Goal: Transaction & Acquisition: Purchase product/service

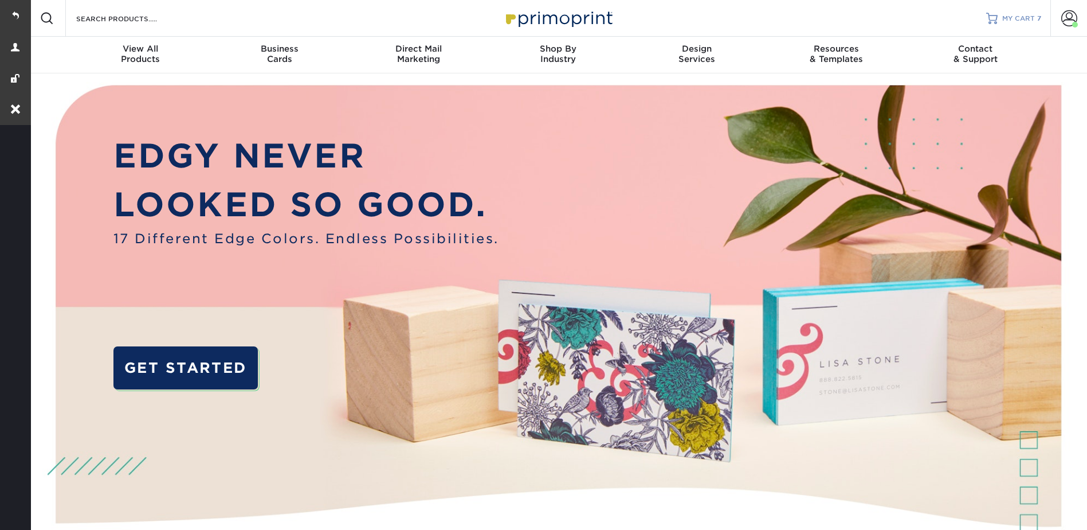
click at [1020, 14] on span "MY CART" at bounding box center [1018, 19] width 33 height 10
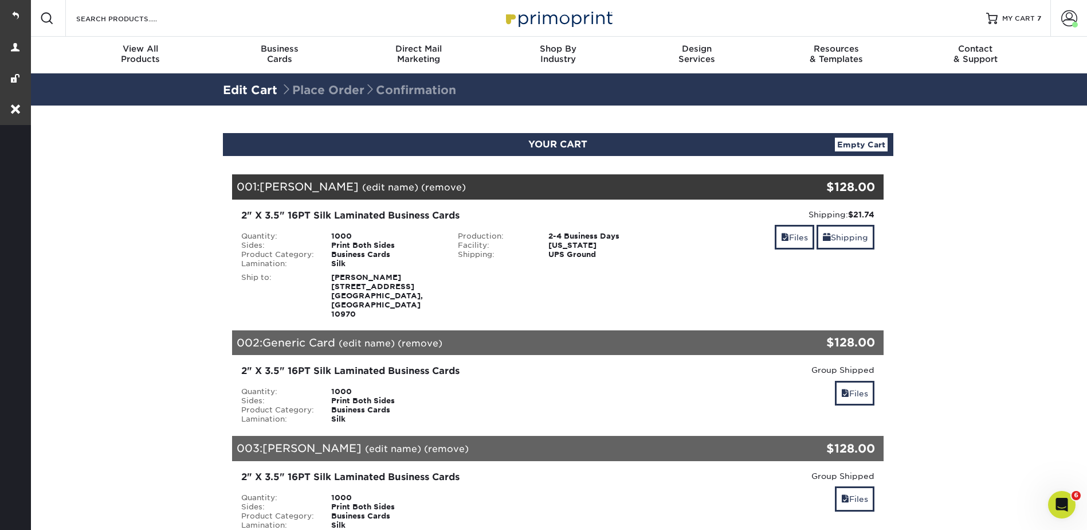
drag, startPoint x: 856, startPoint y: 143, endPoint x: 793, endPoint y: 175, distance: 70.7
click at [856, 143] on link "Empty Cart" at bounding box center [861, 145] width 53 height 14
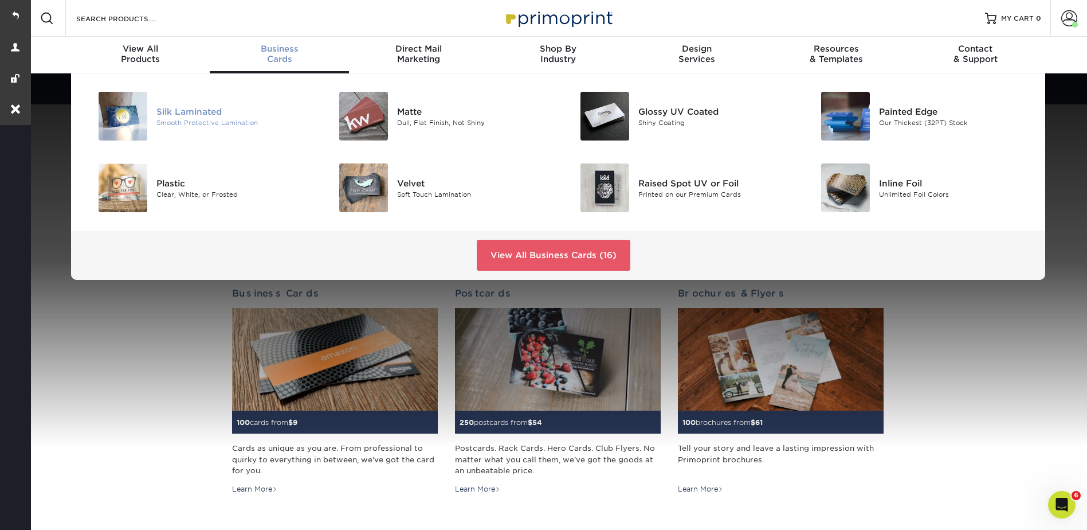
click at [181, 110] on div "Silk Laminated" at bounding box center [232, 111] width 152 height 13
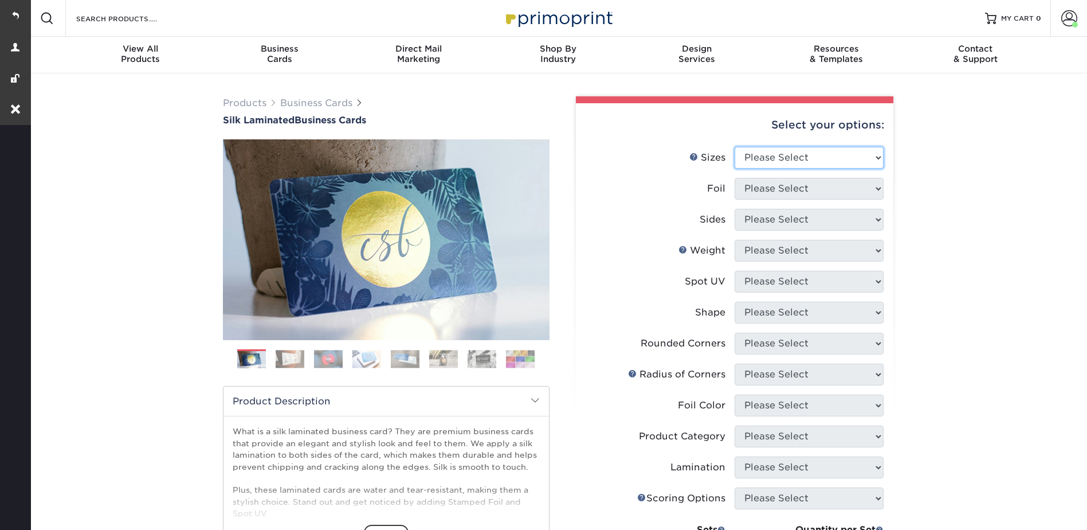
click at [797, 147] on select "Please Select 1.5" x 3.5" - Mini 1.75" x 3.5" - Mini 2" x 2" - Square 2" x 3" -…" at bounding box center [809, 158] width 149 height 22
select select "2.00x3.50"
click at [735, 147] on select "Please Select 1.5" x 3.5" - Mini 1.75" x 3.5" - Mini 2" x 2" - Square 2" x 3" -…" at bounding box center [809, 158] width 149 height 22
click at [766, 187] on select "Please Select Yes No" at bounding box center [809, 189] width 149 height 22
click at [735, 178] on select "Please Select Yes No" at bounding box center [809, 189] width 149 height 22
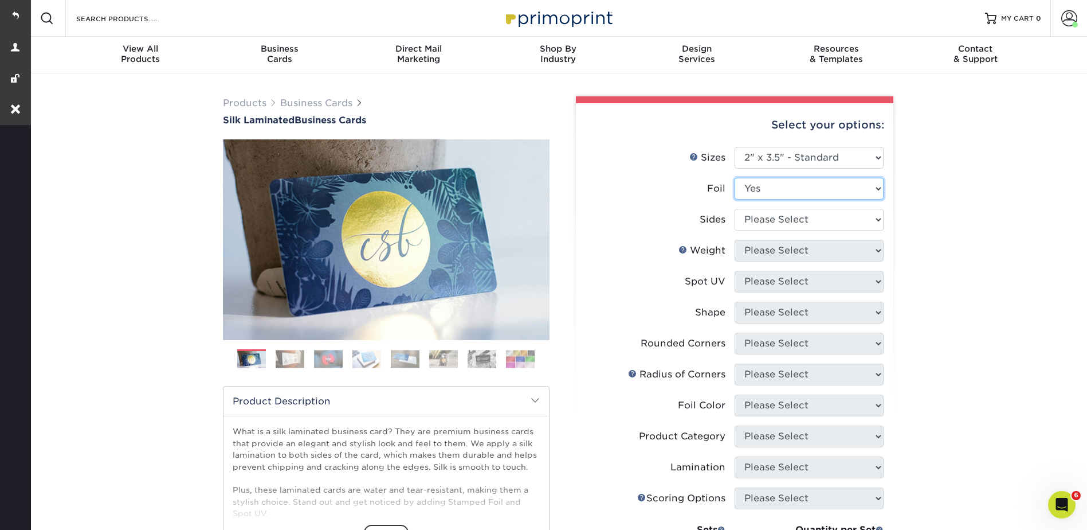
click at [751, 182] on select "Please Select Yes No" at bounding box center [809, 189] width 149 height 22
select select "0"
click at [735, 178] on select "Please Select Yes No" at bounding box center [809, 189] width 149 height 22
click at [756, 222] on select "Please Select Print Both Sides Print Front Only" at bounding box center [809, 220] width 149 height 22
select select "13abbda7-1d64-4f25-8bb2-c179b224825d"
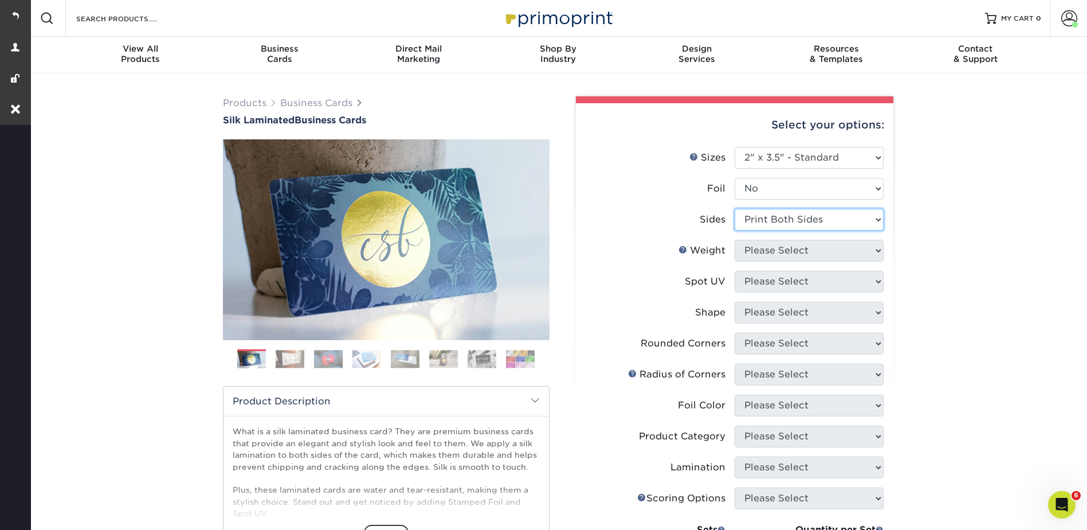
click at [735, 209] on select "Please Select Print Both Sides Print Front Only" at bounding box center [809, 220] width 149 height 22
drag, startPoint x: 755, startPoint y: 245, endPoint x: 757, endPoint y: 262, distance: 17.8
click at [755, 245] on select "Please Select 16PT" at bounding box center [809, 251] width 149 height 22
select select "16PT"
click at [735, 240] on select "Please Select 16PT" at bounding box center [809, 251] width 149 height 22
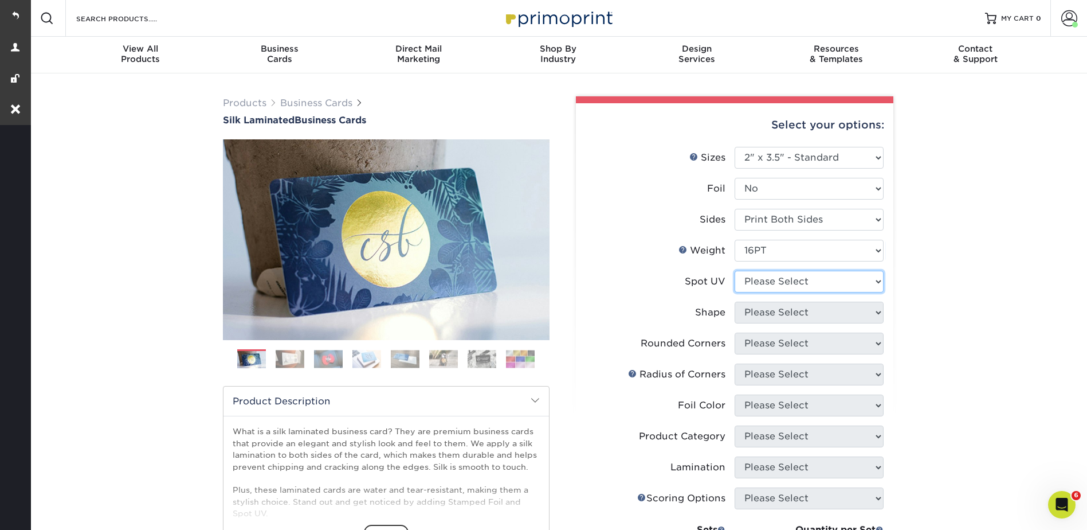
drag, startPoint x: 754, startPoint y: 281, endPoint x: 754, endPoint y: 294, distance: 13.2
click at [754, 281] on select "Please Select No Spot UV Front and Back (Both Sides) Front Only Back Only" at bounding box center [809, 282] width 149 height 22
select select "3"
click at [735, 271] on select "Please Select No Spot UV Front and Back (Both Sides) Front Only Back Only" at bounding box center [809, 282] width 149 height 22
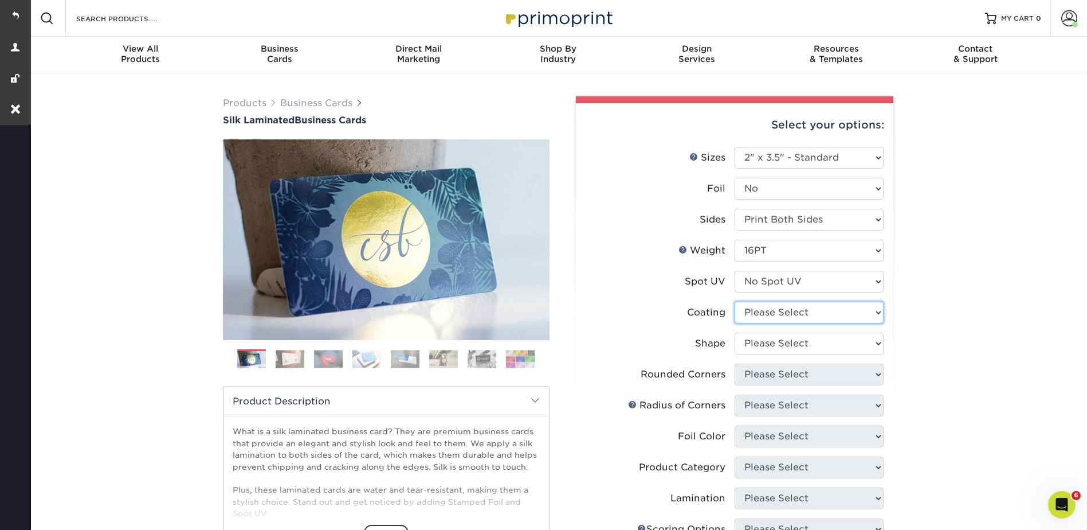
drag, startPoint x: 753, startPoint y: 309, endPoint x: 757, endPoint y: 325, distance: 16.0
click at [753, 309] on select at bounding box center [809, 312] width 149 height 22
select select "3e7618de-abca-4bda-9f97-8b9129e913d8"
click at [735, 301] on select at bounding box center [809, 312] width 149 height 22
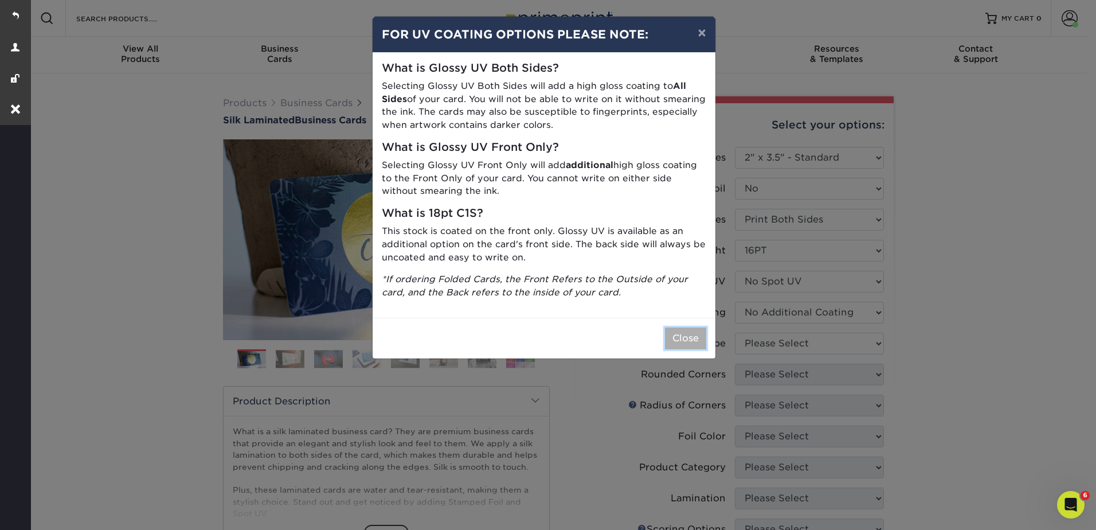
click at [691, 341] on button "Close" at bounding box center [685, 338] width 41 height 22
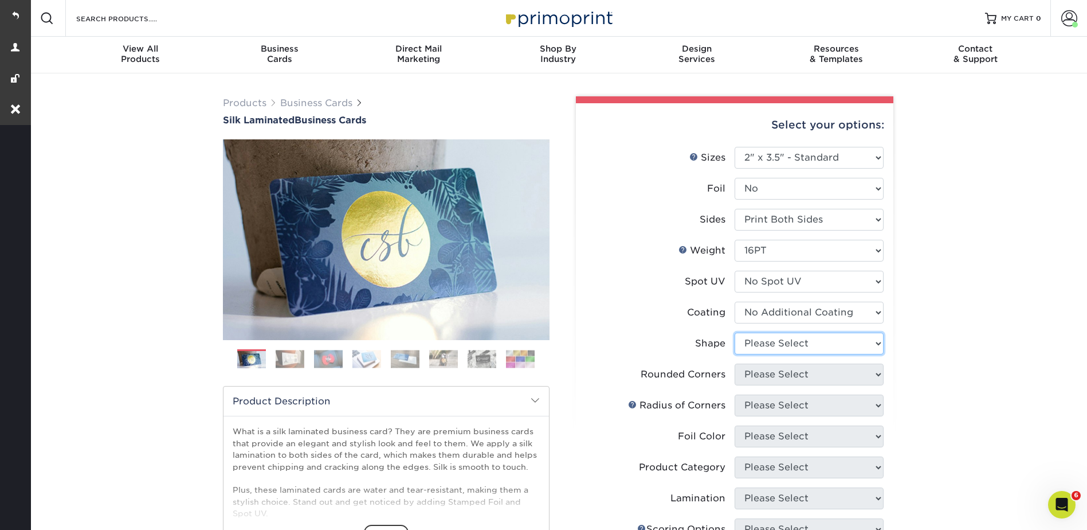
click at [772, 345] on select "Please Select Standard Oval" at bounding box center [809, 343] width 149 height 22
select select "standard"
click at [735, 332] on select "Please Select Standard Oval" at bounding box center [809, 343] width 149 height 22
drag, startPoint x: 765, startPoint y: 371, endPoint x: 771, endPoint y: 384, distance: 13.9
click at [765, 371] on select "Please Select Yes - Round 2 Corners Yes - Round 4 Corners No" at bounding box center [809, 374] width 149 height 22
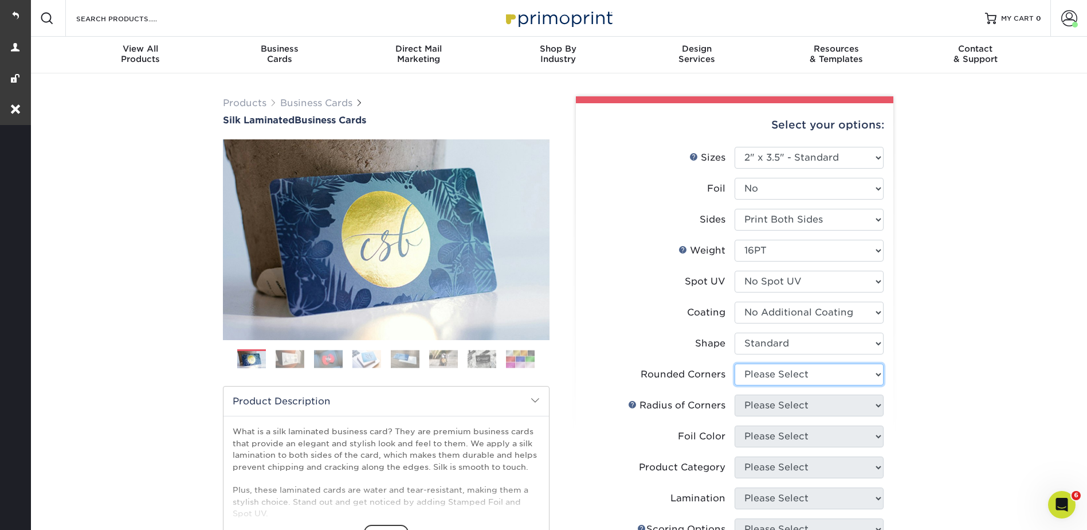
select select "0"
click at [735, 363] on select "Please Select Yes - Round 2 Corners Yes - Round 4 Corners No" at bounding box center [809, 374] width 149 height 22
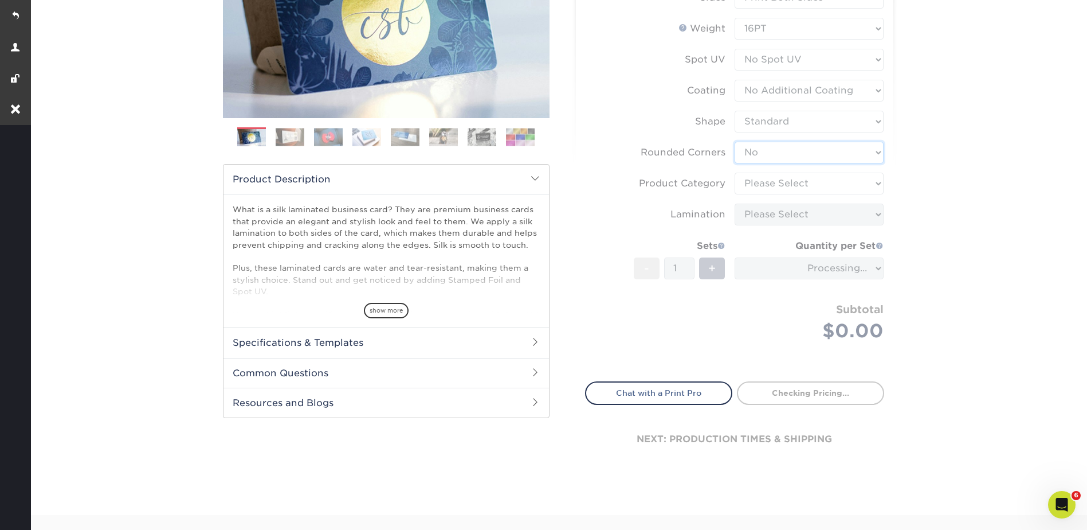
scroll to position [229, 0]
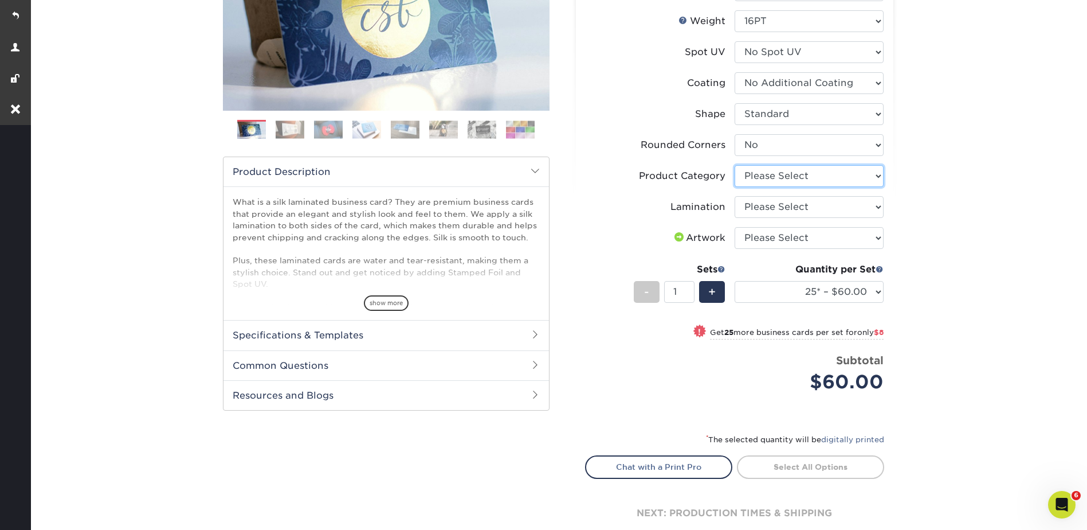
click at [768, 175] on select "Please Select Business Cards" at bounding box center [809, 176] width 149 height 22
select select "3b5148f1-0588-4f88-a218-97bcfdce65c1"
click at [735, 165] on select "Please Select Business Cards" at bounding box center [809, 176] width 149 height 22
click at [758, 206] on select "Please Select Silk" at bounding box center [809, 207] width 149 height 22
select select "ccacb42f-45f7-42d3-bbd3-7c8421cf37f0"
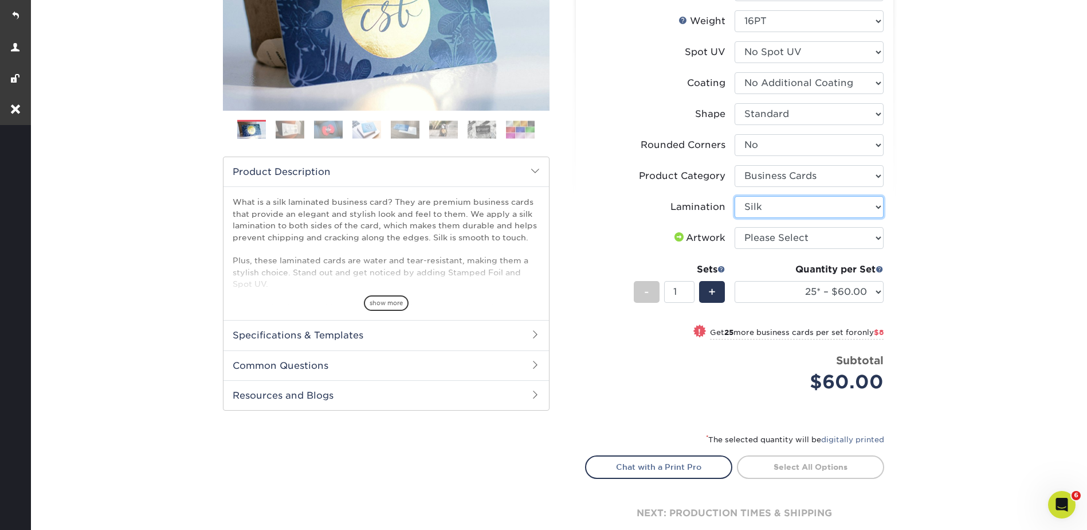
click at [735, 196] on select "Please Select Silk" at bounding box center [809, 207] width 149 height 22
drag, startPoint x: 754, startPoint y: 236, endPoint x: 757, endPoint y: 248, distance: 12.5
click at [754, 236] on select "Please Select I will upload files I need a design - $100" at bounding box center [809, 238] width 149 height 22
select select "upload"
click at [735, 227] on select "Please Select I will upload files I need a design - $100" at bounding box center [809, 238] width 149 height 22
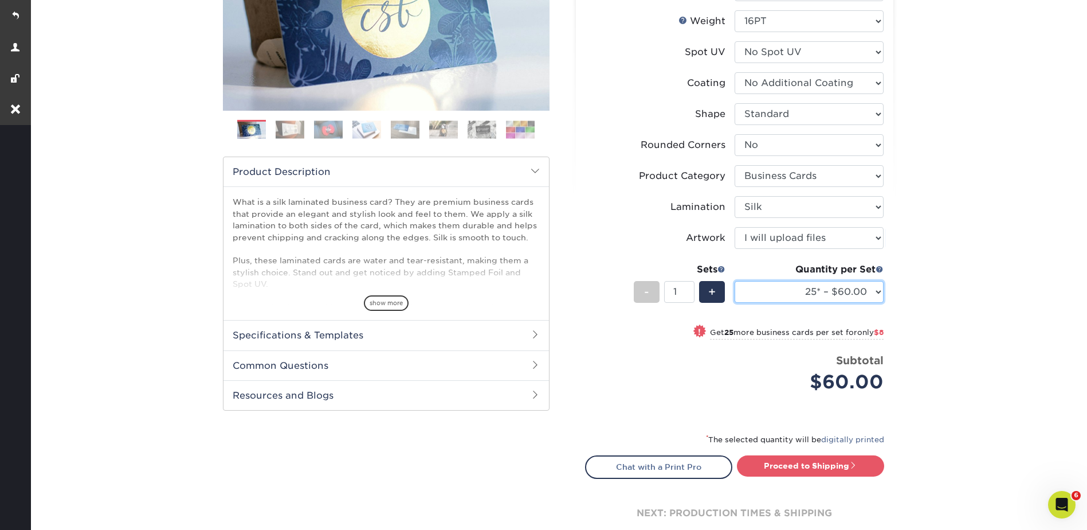
click at [774, 288] on select "25* – $60.00 50* – $68.00 75* – $76.00 100* – $84.00 250* – $92.00 500 – $96.00…" at bounding box center [809, 292] width 149 height 22
select select "500 – $96.00"
click at [735, 281] on select "25* – $60.00 50* – $68.00 75* – $76.00 100* – $84.00 250* – $92.00 500 – $96.00…" at bounding box center [809, 292] width 149 height 22
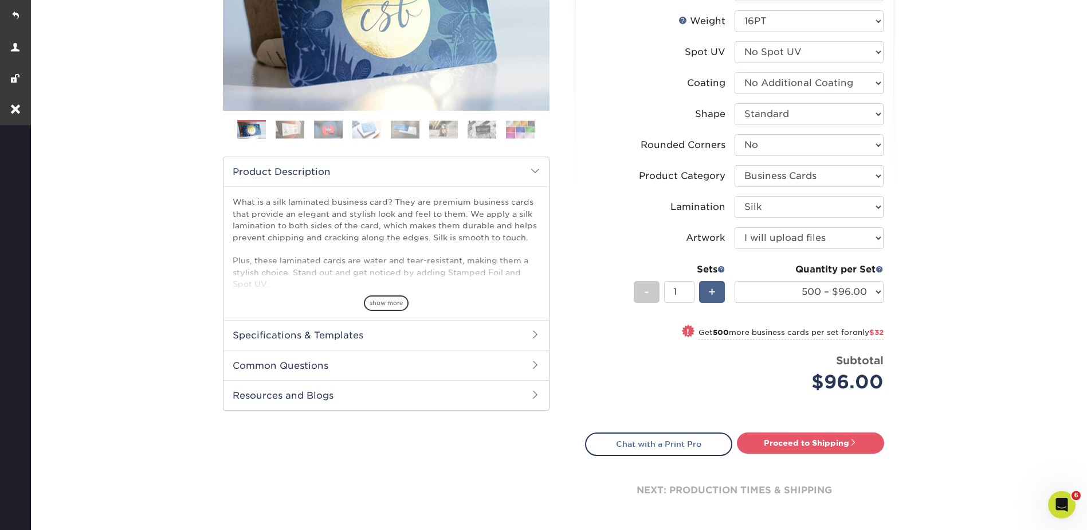
click at [713, 293] on span "+" at bounding box center [711, 291] width 7 height 17
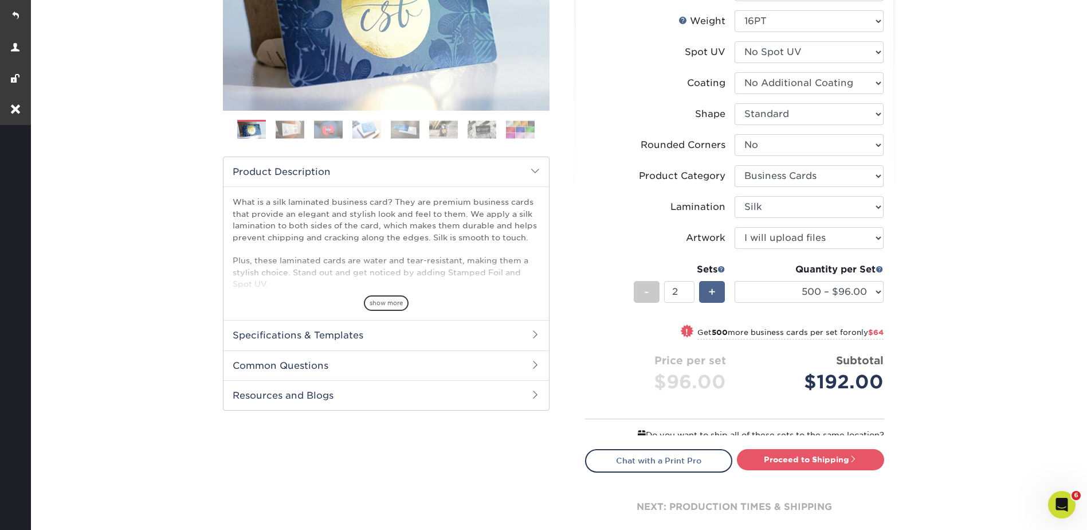
click at [711, 291] on span "+" at bounding box center [711, 291] width 7 height 17
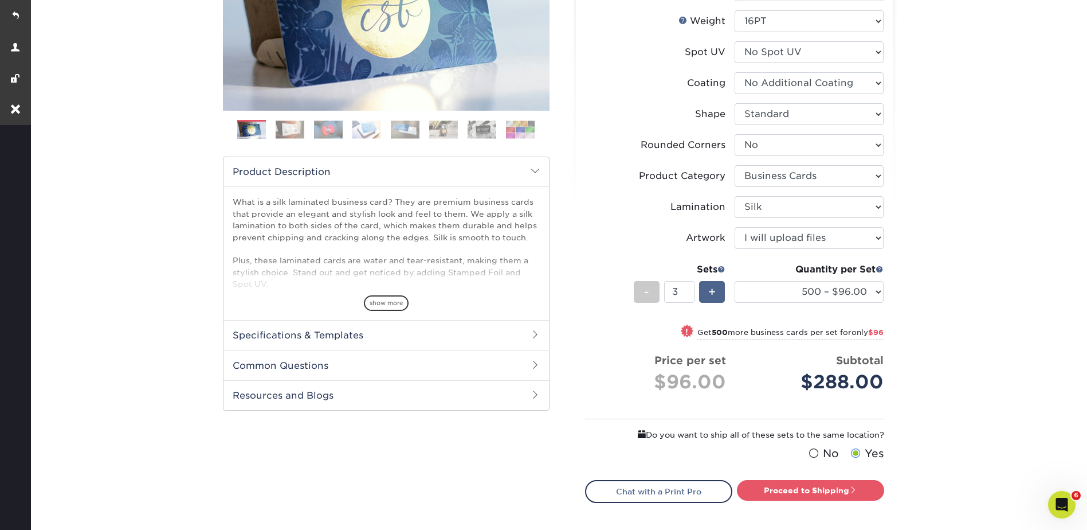
click at [711, 291] on span "+" at bounding box center [711, 291] width 7 height 17
click at [711, 292] on span "+" at bounding box center [711, 291] width 7 height 17
click at [712, 292] on span "+" at bounding box center [711, 291] width 7 height 17
click at [709, 291] on span "+" at bounding box center [711, 291] width 7 height 17
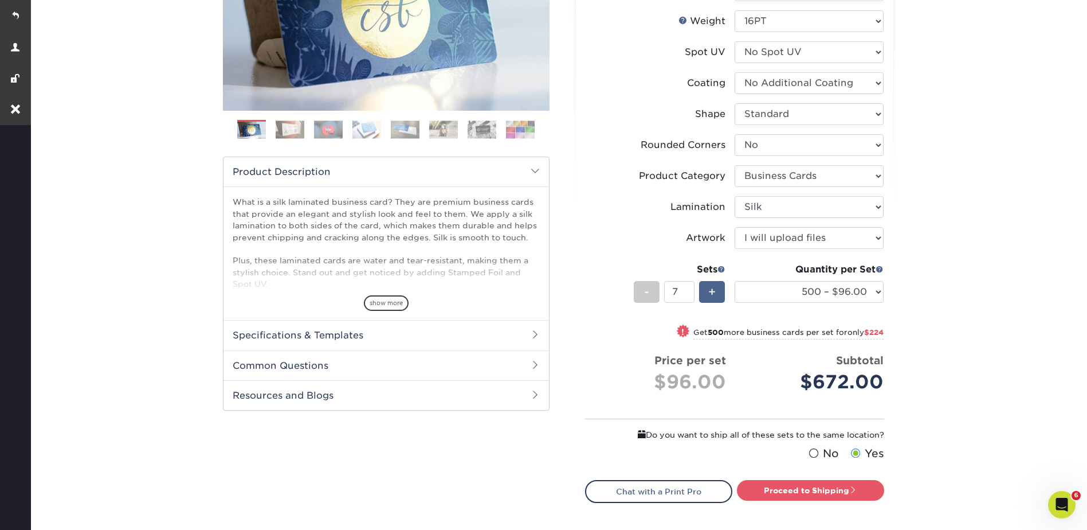
type input "8"
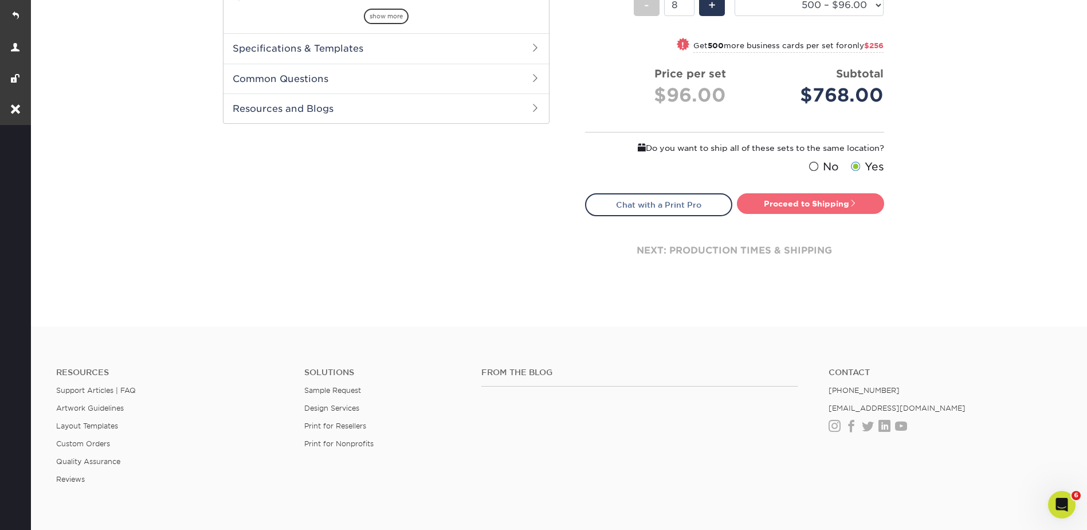
click at [804, 211] on link "Proceed to Shipping" at bounding box center [810, 203] width 147 height 21
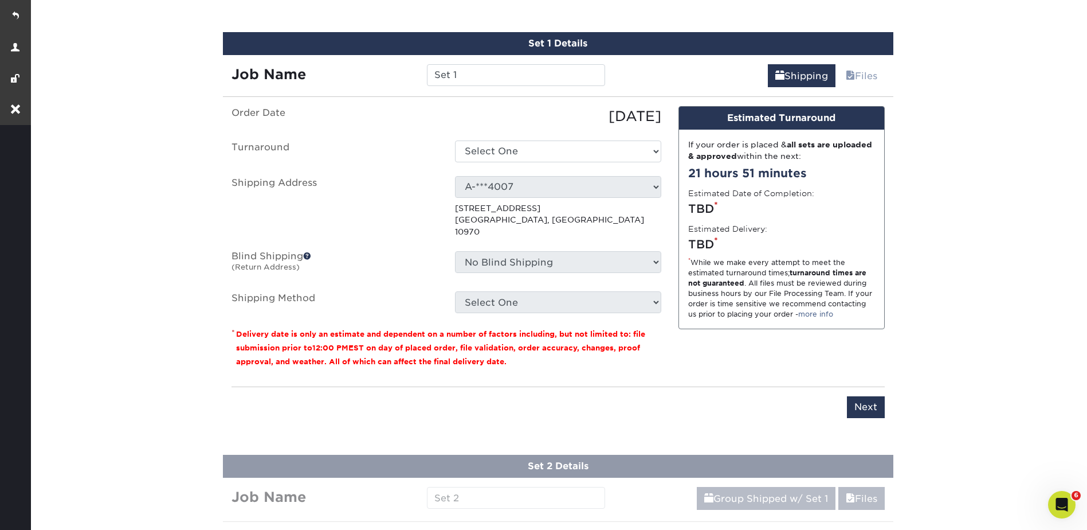
scroll to position [740, 0]
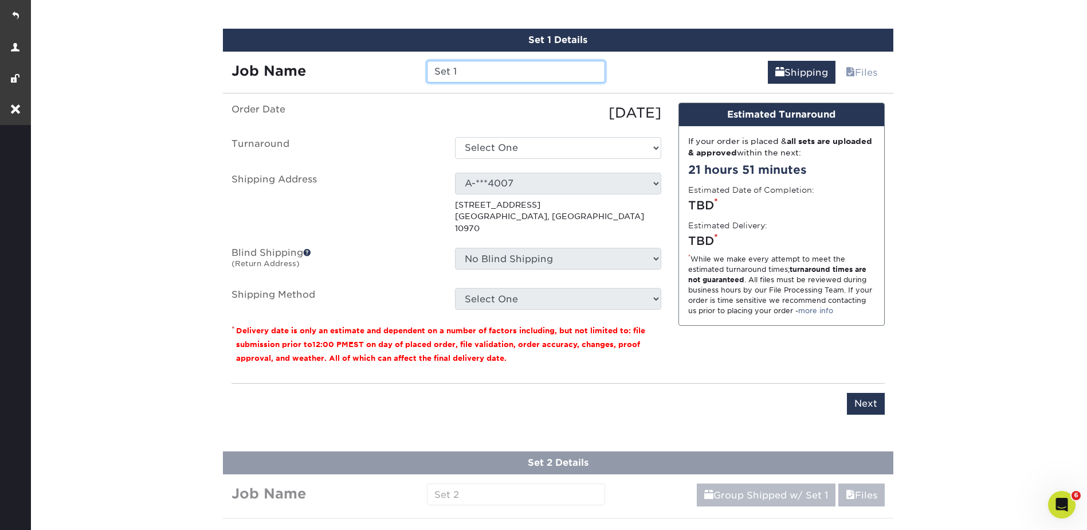
drag, startPoint x: 482, startPoint y: 73, endPoint x: 434, endPoint y: 73, distance: 47.6
click at [434, 73] on input "Set 1" at bounding box center [516, 72] width 178 height 22
paste input "Nelsida Frias"
type input "Nelsida Frias"
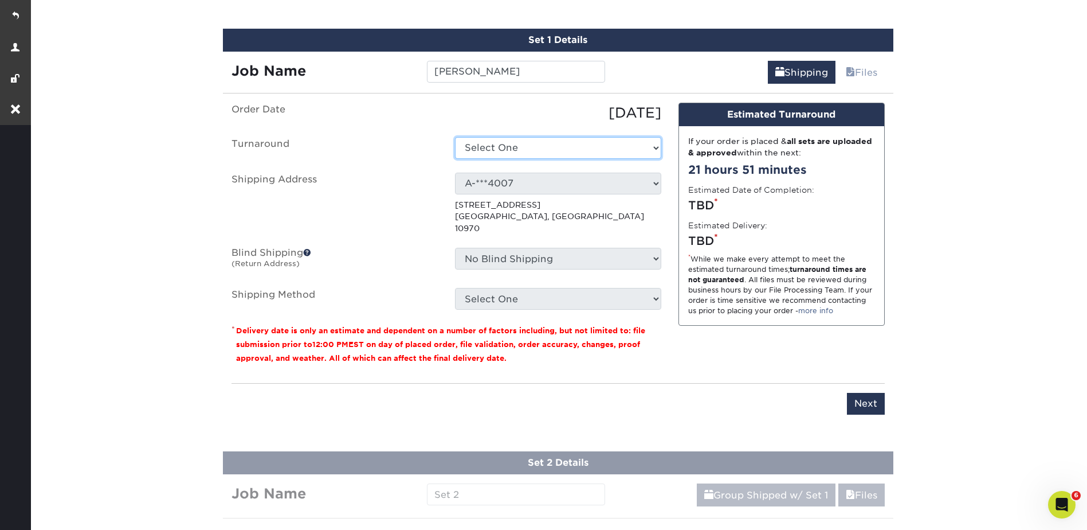
click at [522, 138] on select "Select One 2-4 Business Days 2 Day Next Business Day" at bounding box center [558, 148] width 206 height 22
select select "cf39fbb6-a653-498a-b8f8-eac31360a257"
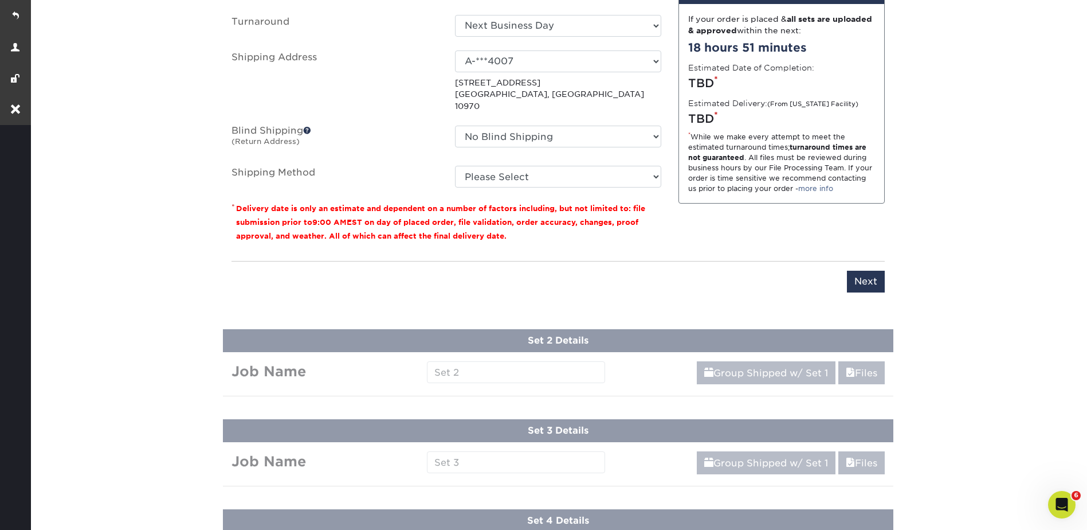
scroll to position [860, 0]
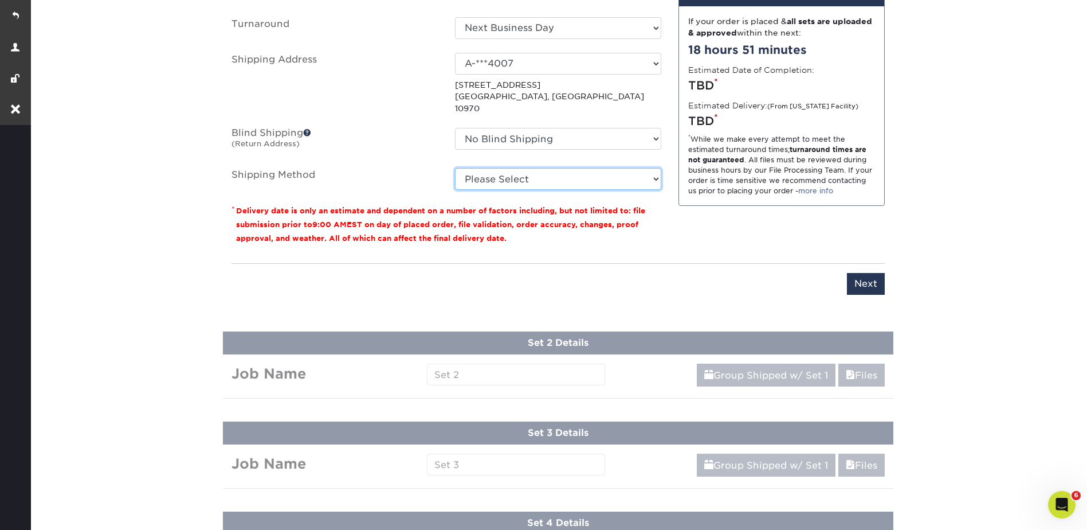
drag, startPoint x: 492, startPoint y: 164, endPoint x: 500, endPoint y: 178, distance: 16.1
click at [492, 168] on select "Please Select Ground Shipping (+$20.27) 3 Day Shipping Service (+$21.84) 2 Day …" at bounding box center [558, 179] width 206 height 22
select select "03"
click at [455, 168] on select "Please Select Ground Shipping (+$20.27) 3 Day Shipping Service (+$21.84) 2 Day …" at bounding box center [558, 179] width 206 height 22
click at [849, 273] on input "Next" at bounding box center [866, 284] width 38 height 22
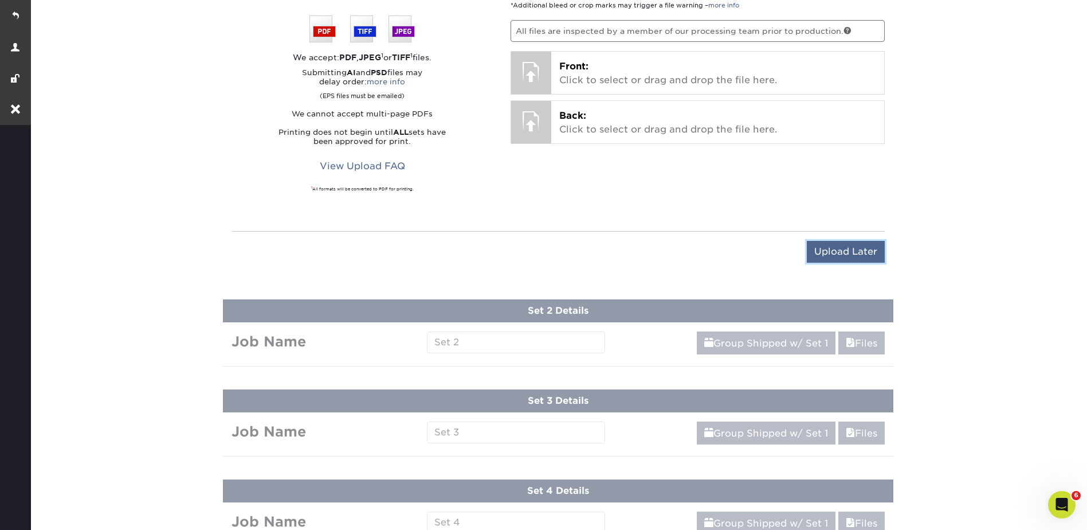
click at [839, 249] on input "Upload Later" at bounding box center [846, 252] width 78 height 22
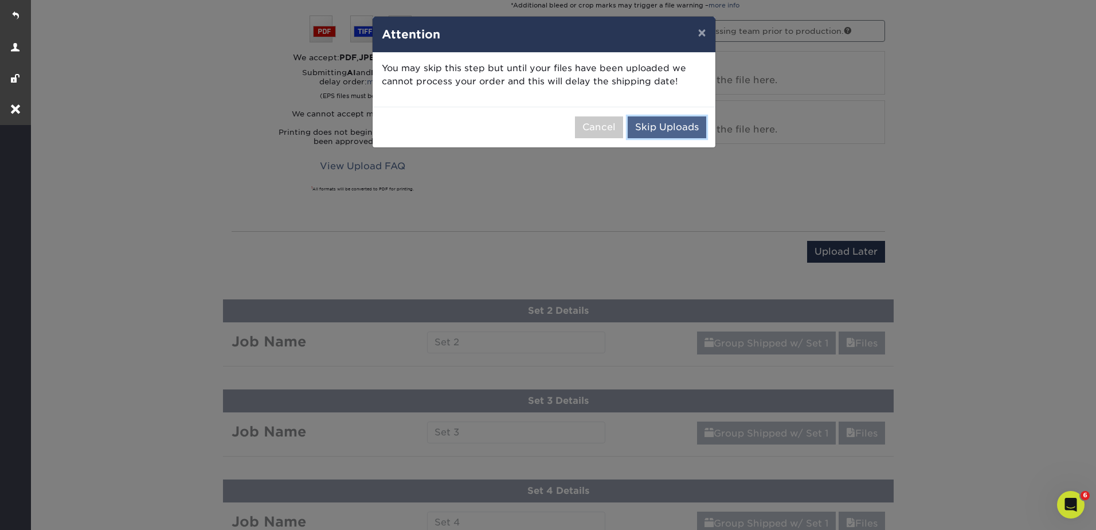
click at [675, 130] on button "Skip Uploads" at bounding box center [667, 127] width 79 height 22
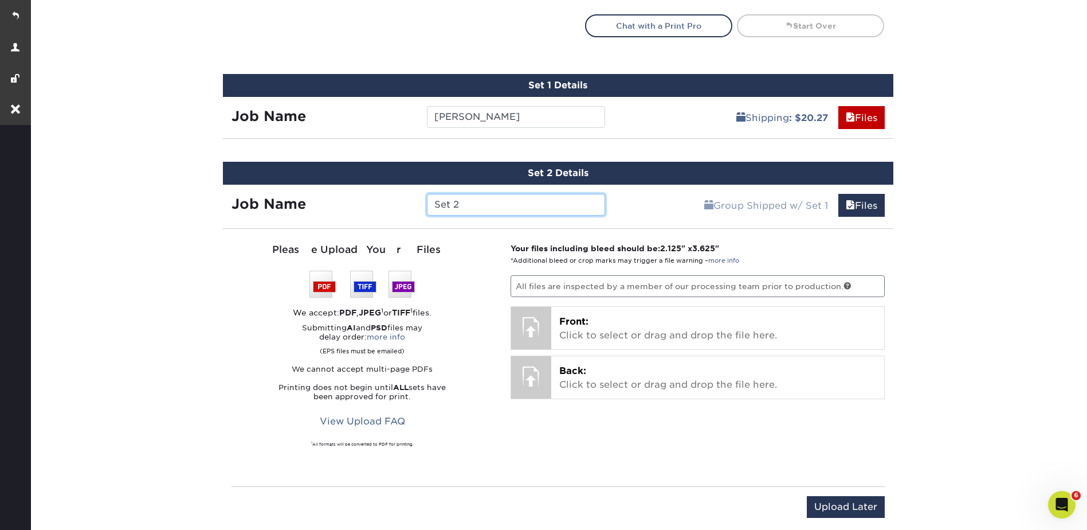
scroll to position [620, 0]
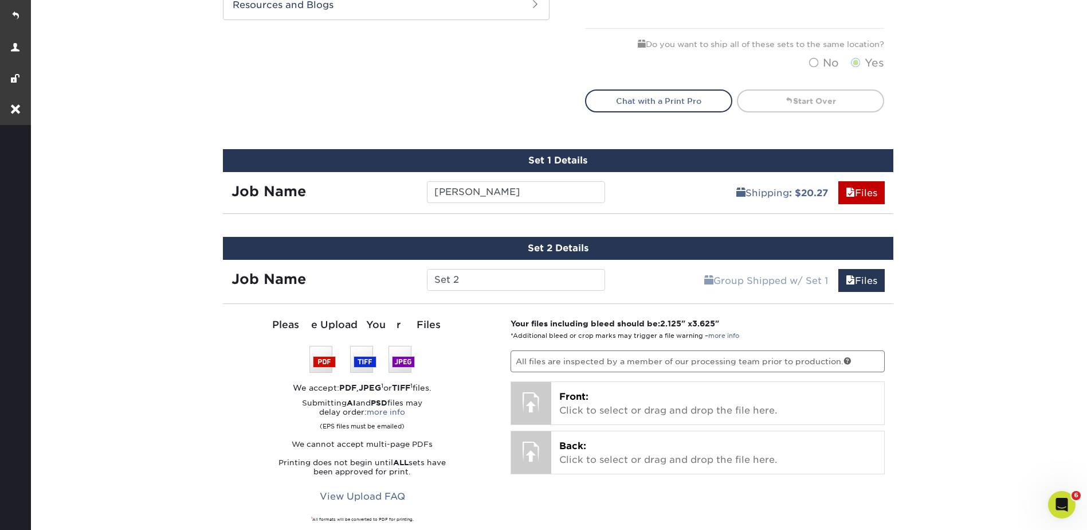
drag, startPoint x: 463, startPoint y: 267, endPoint x: 407, endPoint y: 271, distance: 55.7
click at [407, 271] on div "Job Name Set 2" at bounding box center [418, 277] width 391 height 34
drag, startPoint x: 483, startPoint y: 278, endPoint x: 413, endPoint y: 283, distance: 70.1
click at [413, 283] on div "Job Name Set 2" at bounding box center [418, 280] width 391 height 22
paste input "Generic Cards"
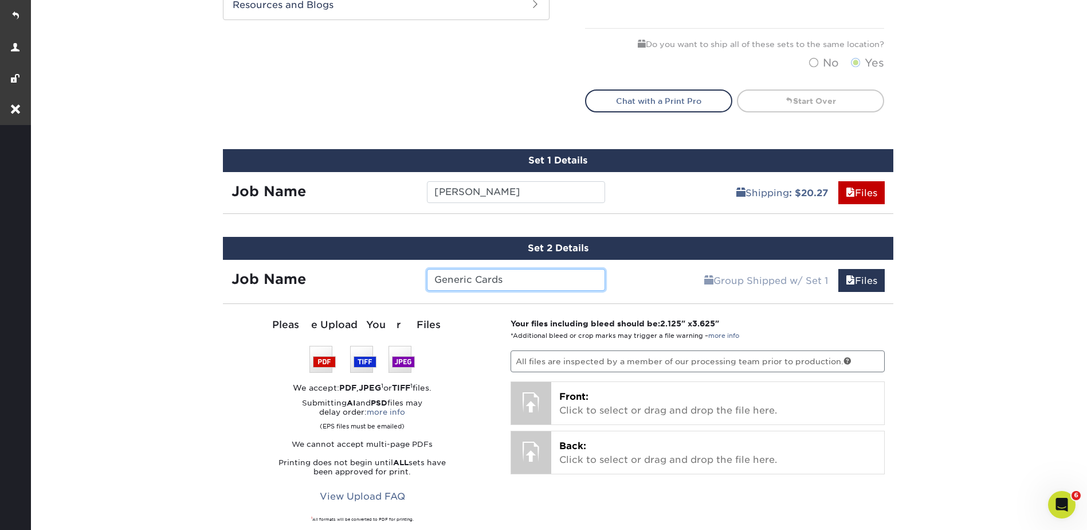
type input "Generic Cards"
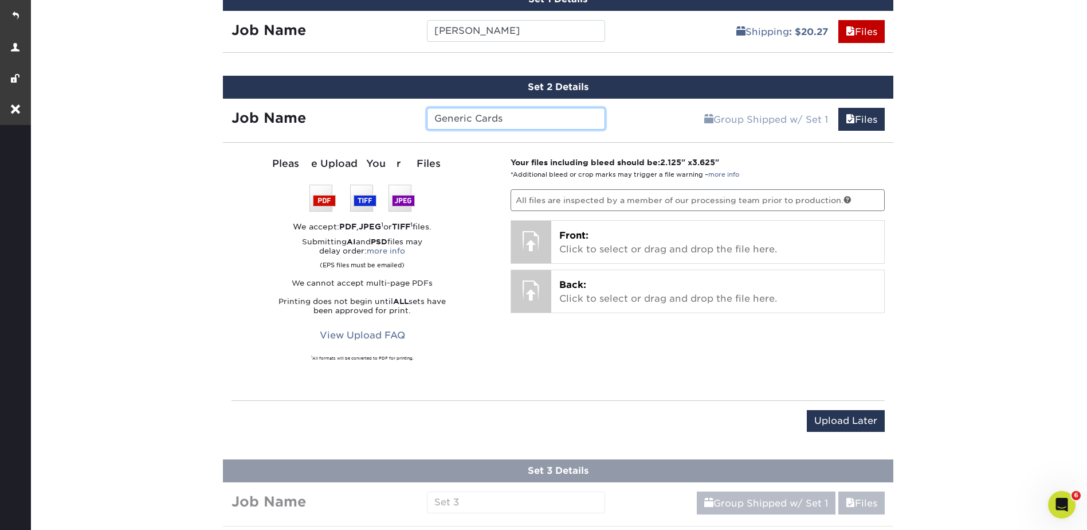
scroll to position [906, 0]
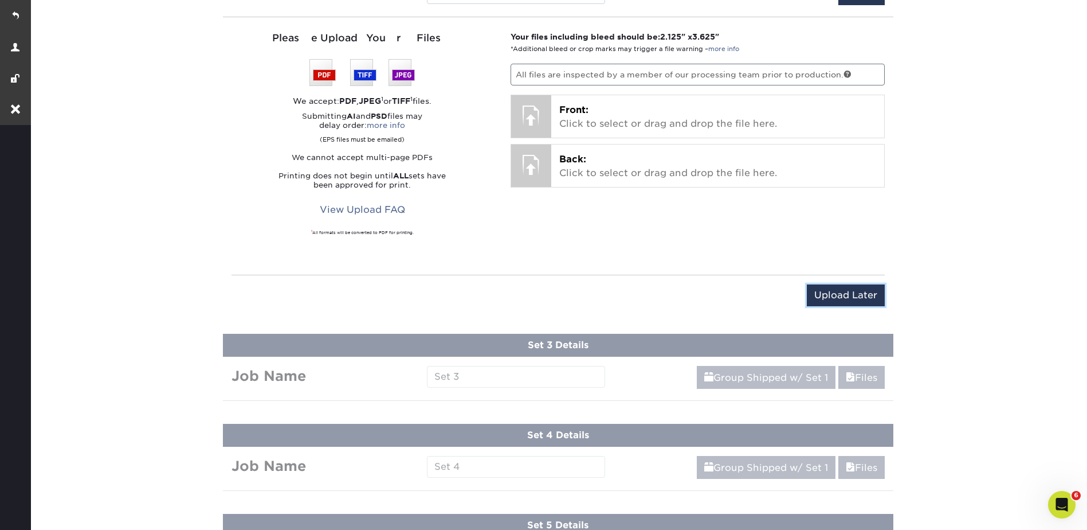
click at [851, 296] on input "Upload Later" at bounding box center [846, 295] width 78 height 22
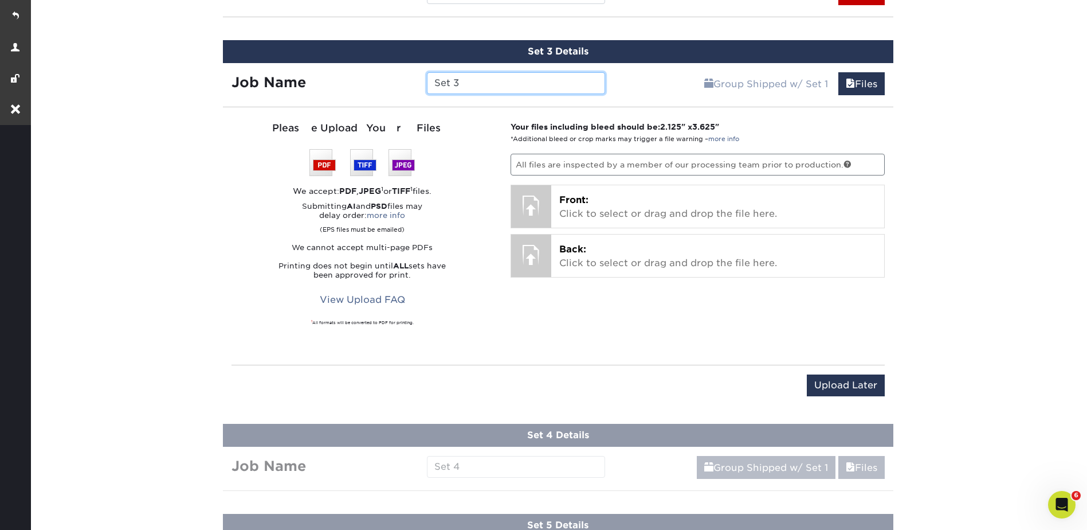
drag, startPoint x: 467, startPoint y: 84, endPoint x: 409, endPoint y: 76, distance: 57.8
click at [409, 76] on div "Job Name Set 3" at bounding box center [418, 83] width 391 height 22
paste input "Camila Mendes"
type input "Camila Mendes"
click at [844, 389] on input "Upload Later" at bounding box center [846, 385] width 78 height 22
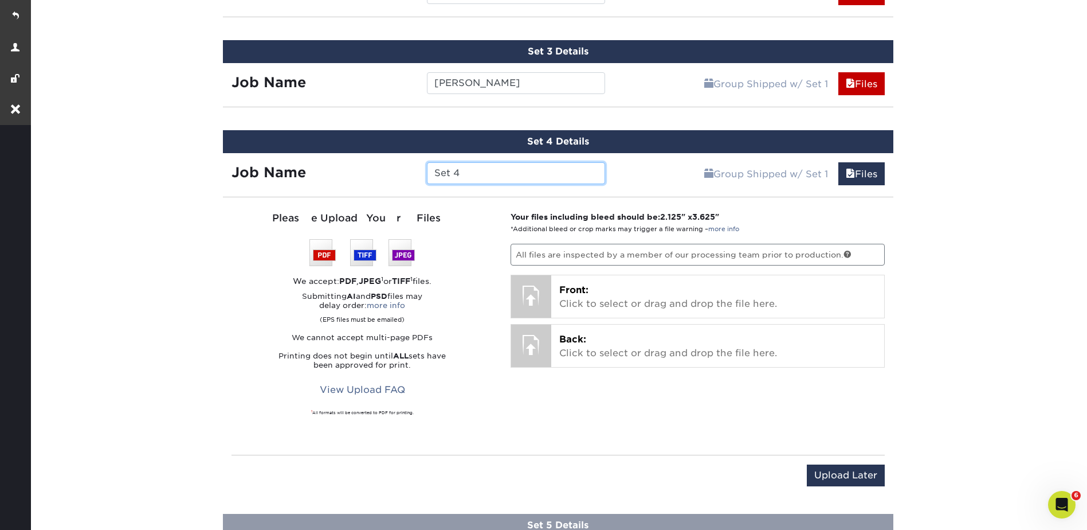
drag, startPoint x: 479, startPoint y: 174, endPoint x: 414, endPoint y: 175, distance: 64.8
click at [414, 175] on div "Job Name Set 4" at bounding box center [418, 173] width 391 height 22
paste input "Joseph DeJesus"
type input "Joseph DeJesus"
click at [840, 480] on input "Upload Later" at bounding box center [846, 475] width 78 height 22
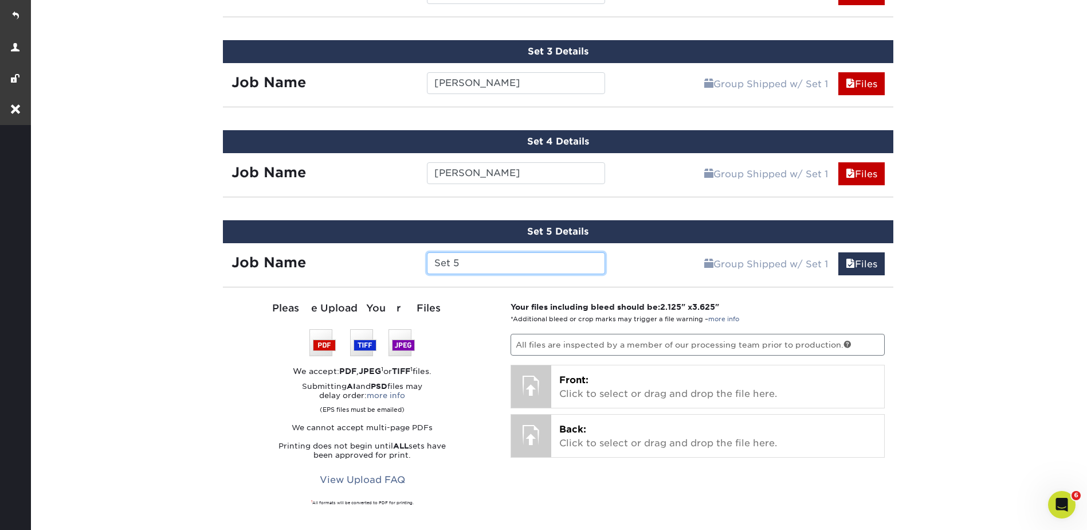
drag, startPoint x: 477, startPoint y: 261, endPoint x: 398, endPoint y: 261, distance: 79.7
click at [398, 261] on div "Job Name Set 5" at bounding box center [418, 263] width 391 height 22
paste input "Chris Carabello"
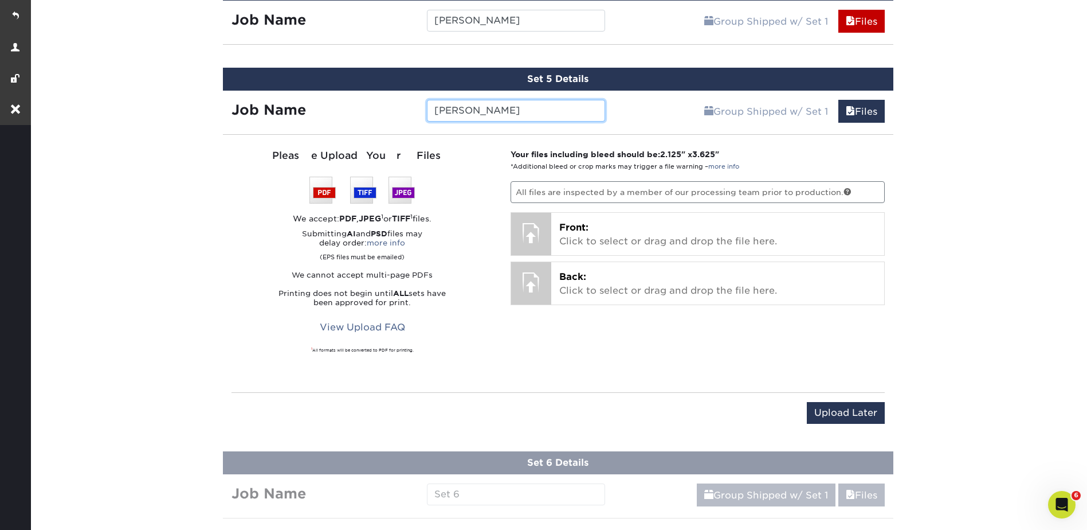
scroll to position [1250, 0]
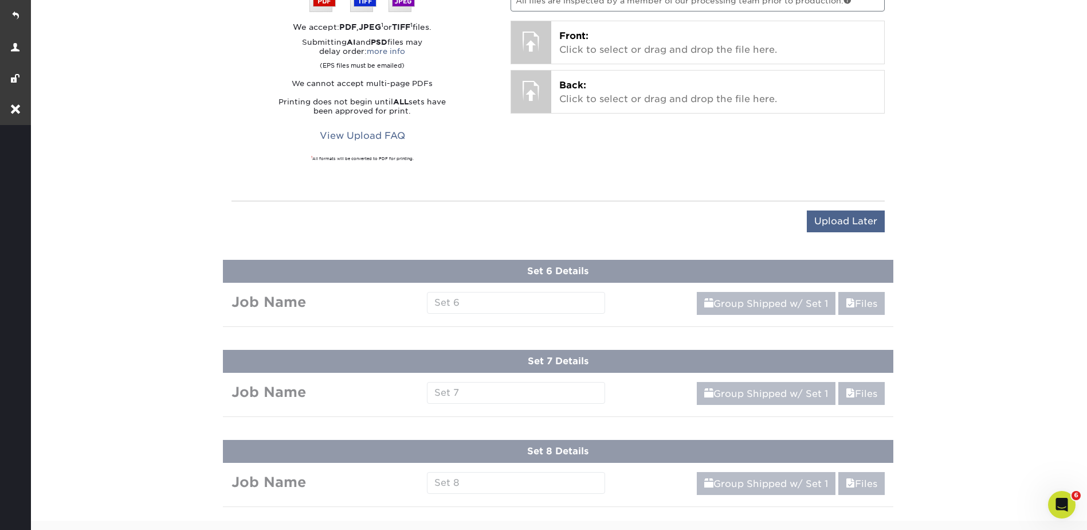
type input "Chris Carabello"
click at [834, 225] on input "Upload Later" at bounding box center [846, 221] width 78 height 22
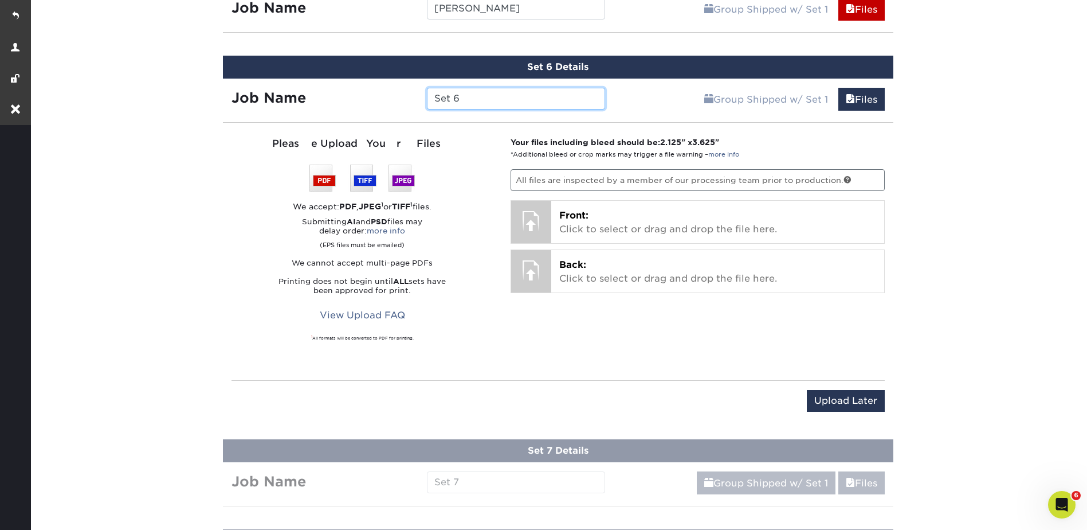
scroll to position [1019, 0]
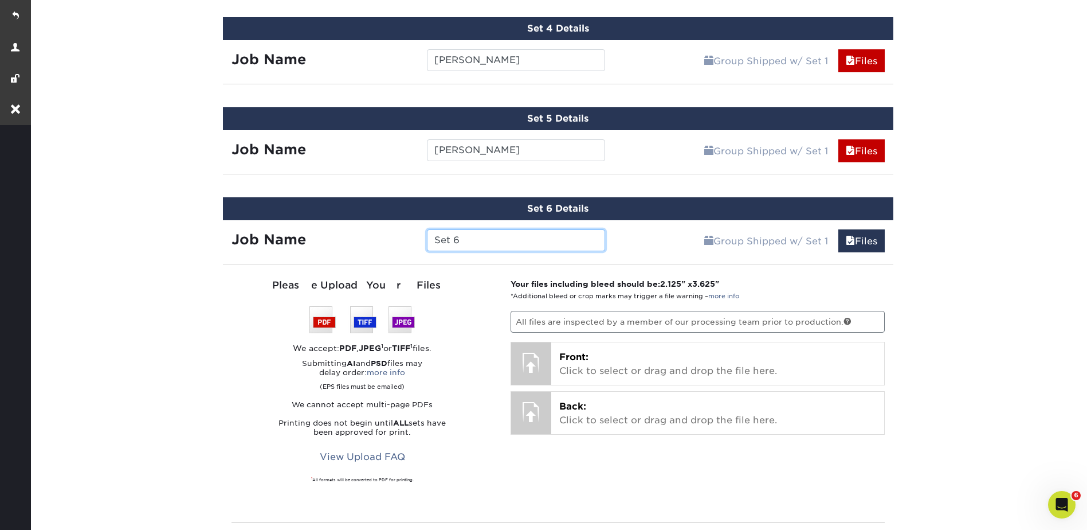
drag, startPoint x: 461, startPoint y: 236, endPoint x: 410, endPoint y: 236, distance: 51.0
click at [410, 236] on div "Job Name Set 6" at bounding box center [418, 240] width 391 height 22
paste input "Lisa Fernandez"
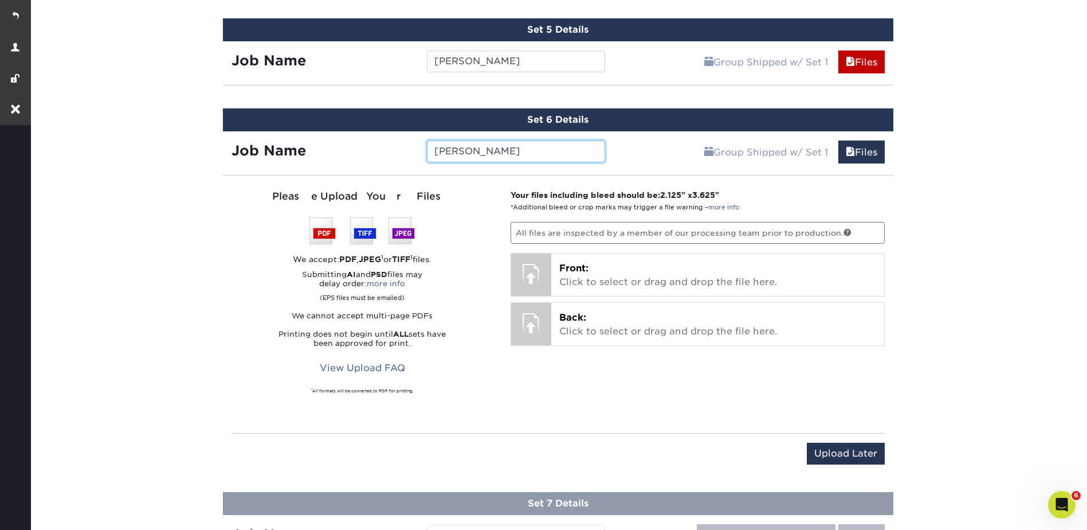
scroll to position [1363, 0]
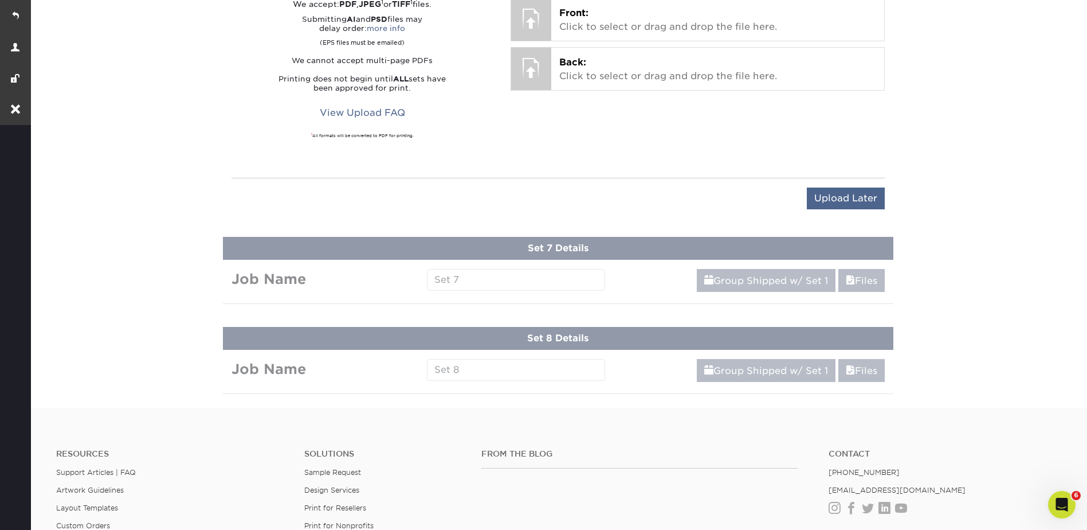
type input "Lisa Fernandez"
click at [845, 205] on input "Upload Later" at bounding box center [846, 198] width 78 height 22
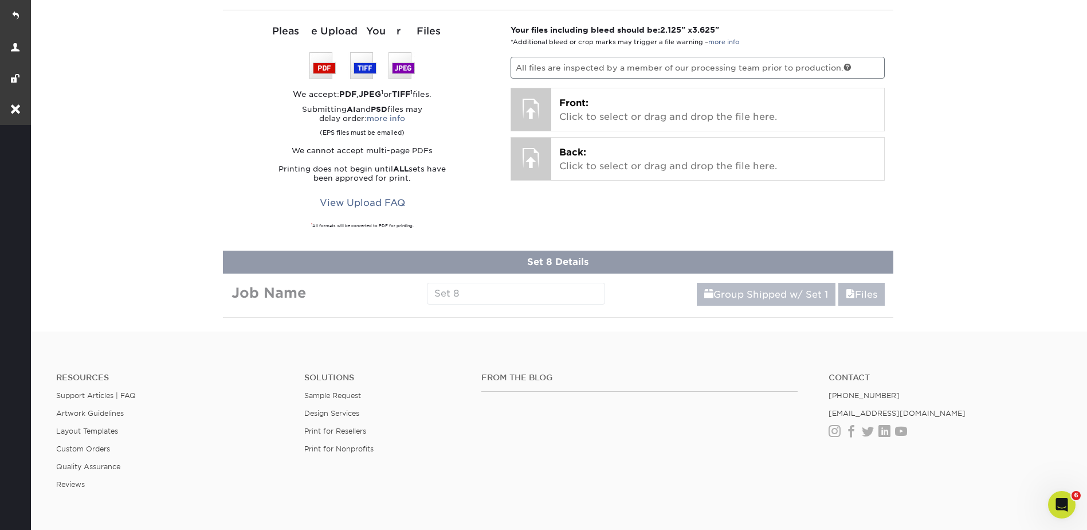
scroll to position [1084, 0]
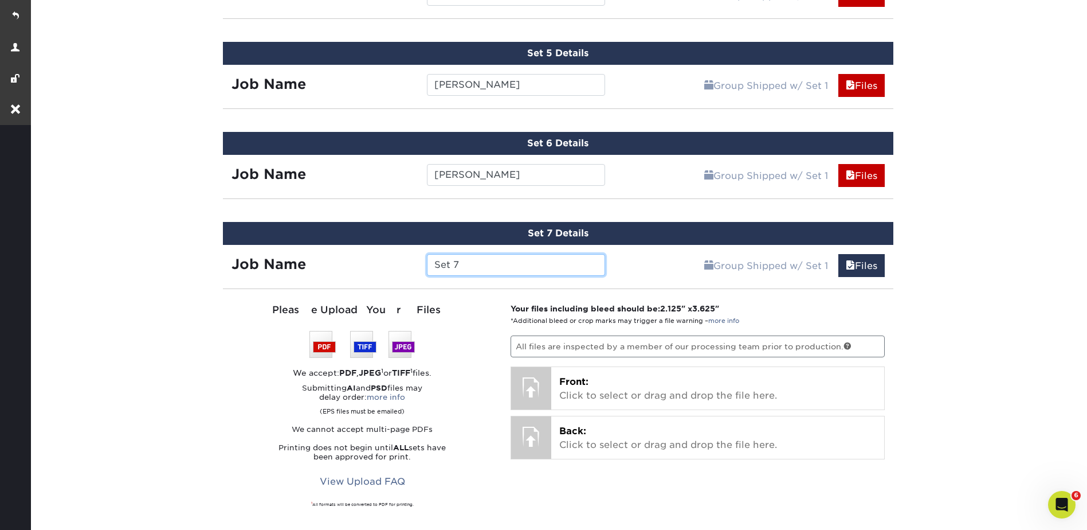
drag, startPoint x: 475, startPoint y: 268, endPoint x: 442, endPoint y: 261, distance: 32.8
click at [427, 265] on input "Set 7" at bounding box center [516, 265] width 178 height 22
paste input "hirley Mangan"
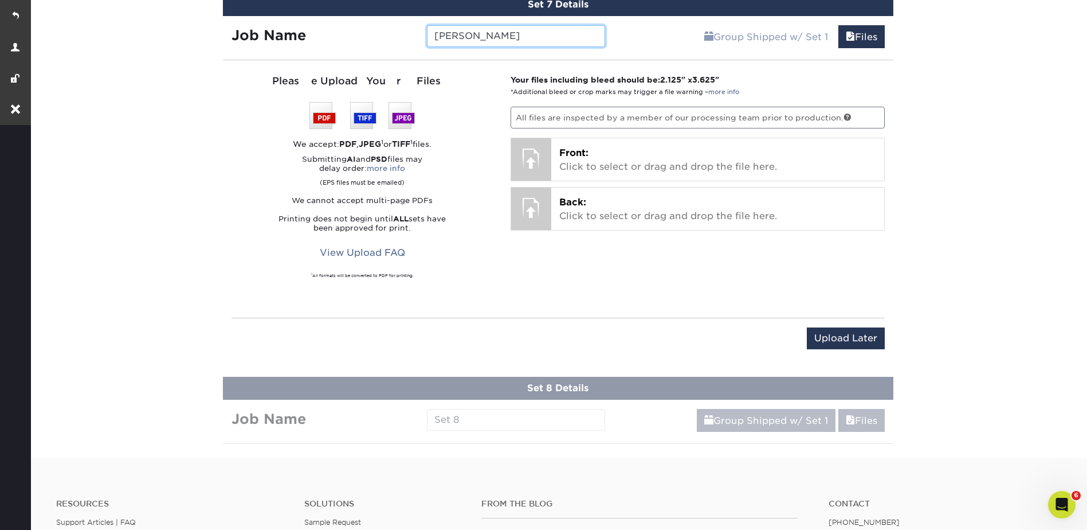
scroll to position [1314, 0]
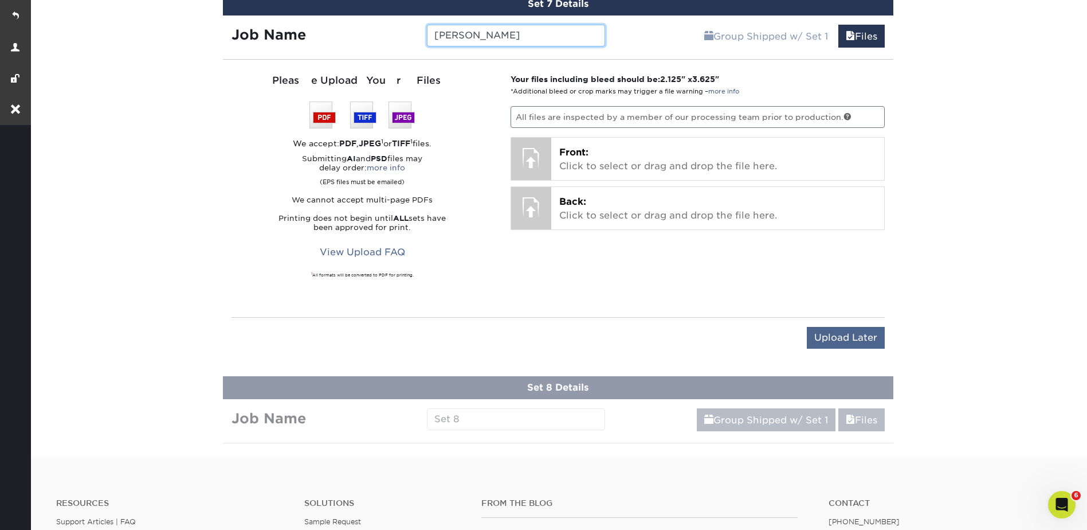
type input "Shirley Mangan"
click at [854, 333] on input "Upload Later" at bounding box center [846, 338] width 78 height 22
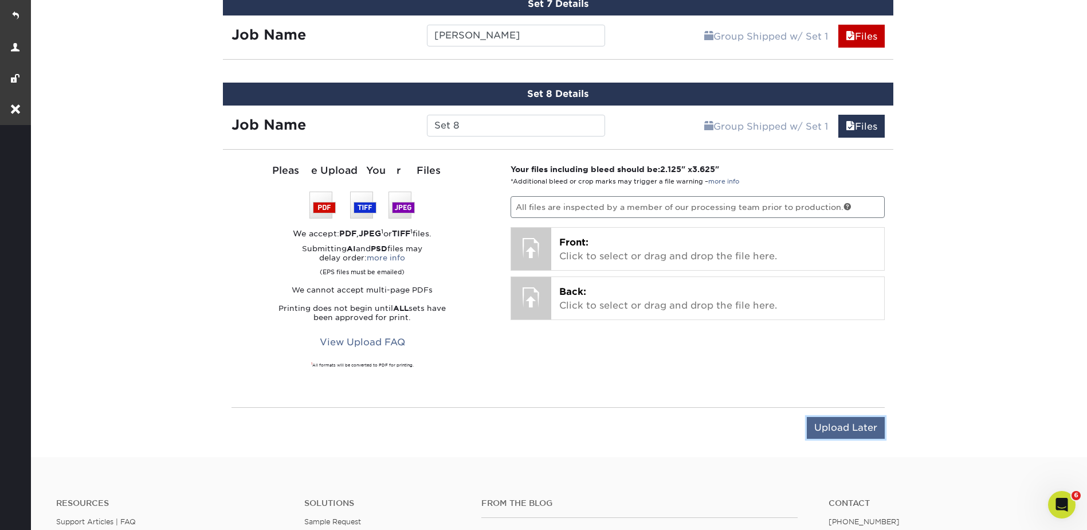
click at [841, 423] on input "Upload Later" at bounding box center [846, 428] width 78 height 22
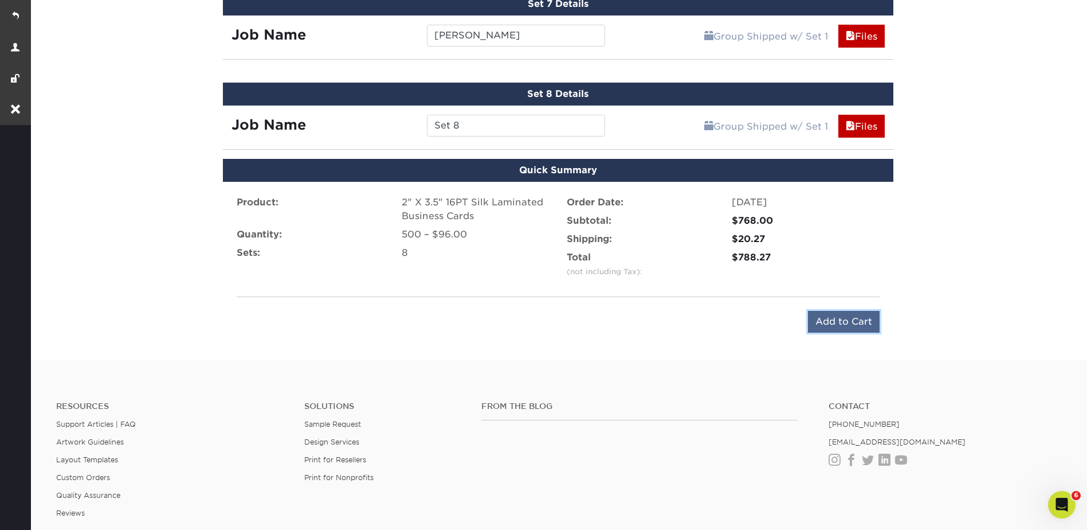
click at [840, 324] on input "Add to Cart" at bounding box center [844, 322] width 72 height 22
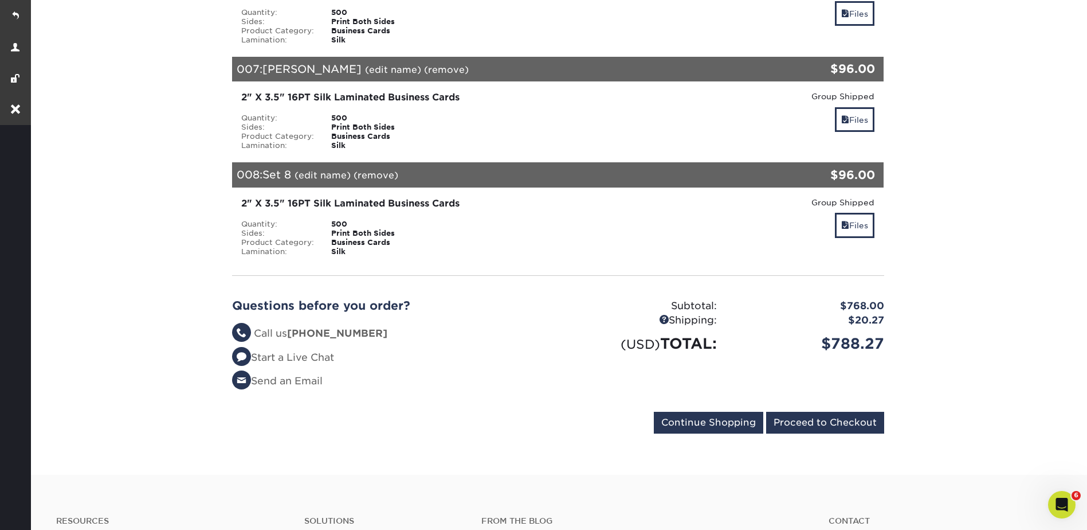
click at [373, 170] on link "(remove)" at bounding box center [376, 175] width 45 height 11
click at [593, 170] on link "Yes" at bounding box center [588, 175] width 16 height 11
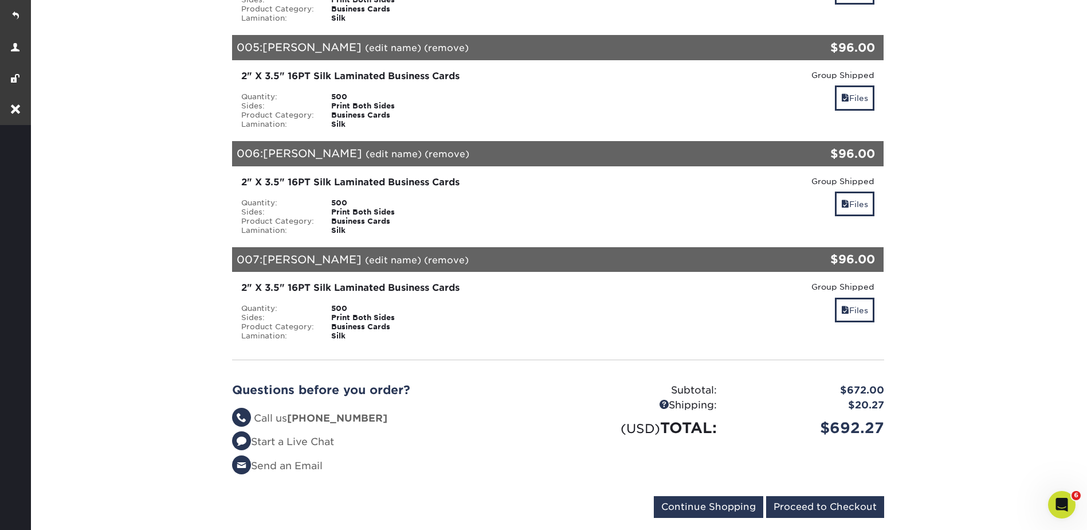
scroll to position [745, 0]
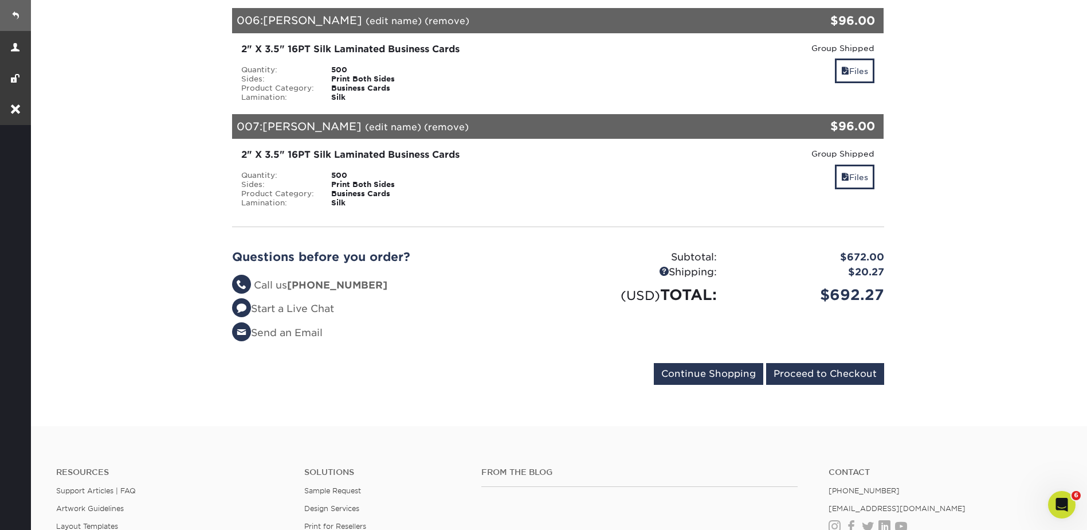
click at [17, 17] on link at bounding box center [15, 15] width 31 height 31
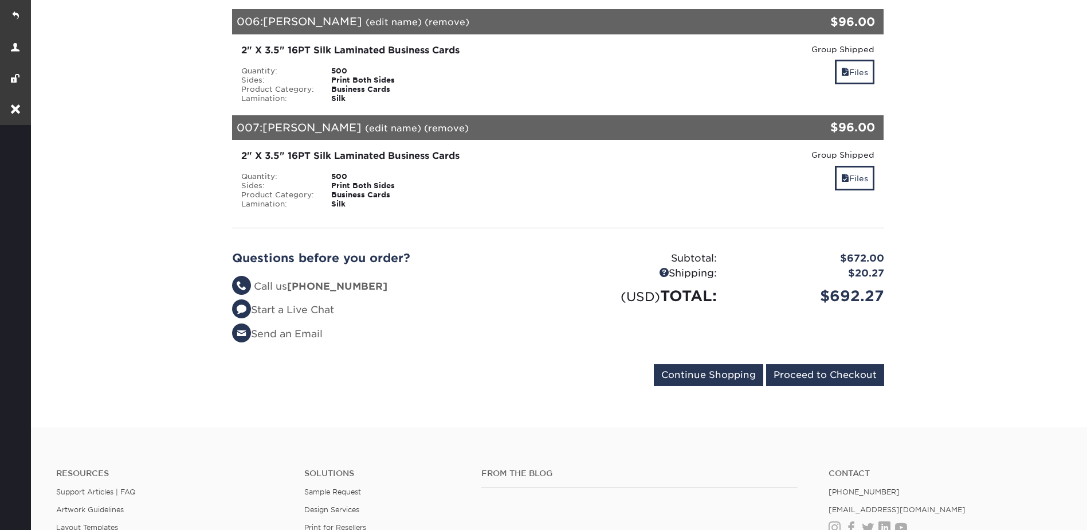
scroll to position [917, 0]
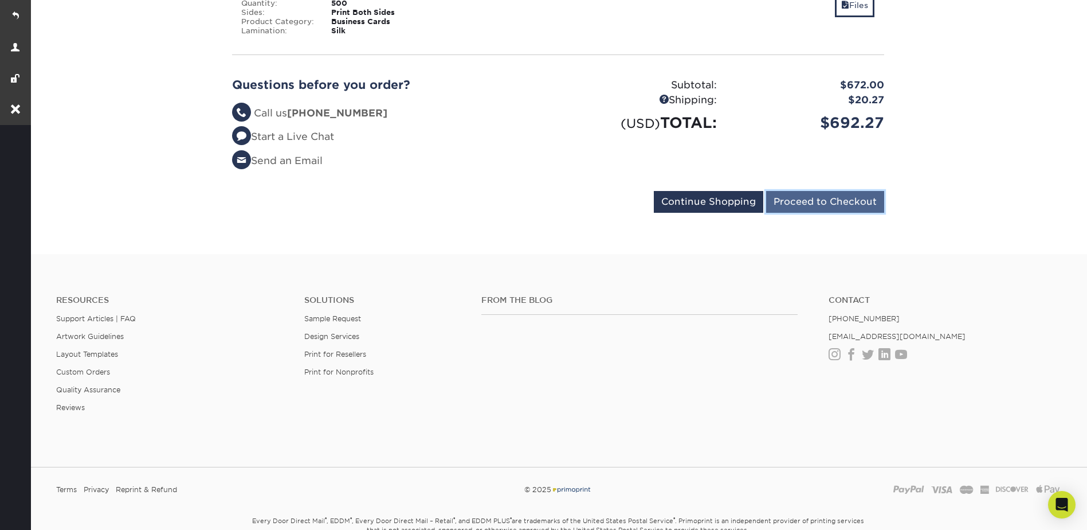
click at [801, 191] on input "Proceed to Checkout" at bounding box center [825, 202] width 118 height 22
